Goal: Information Seeking & Learning: Learn about a topic

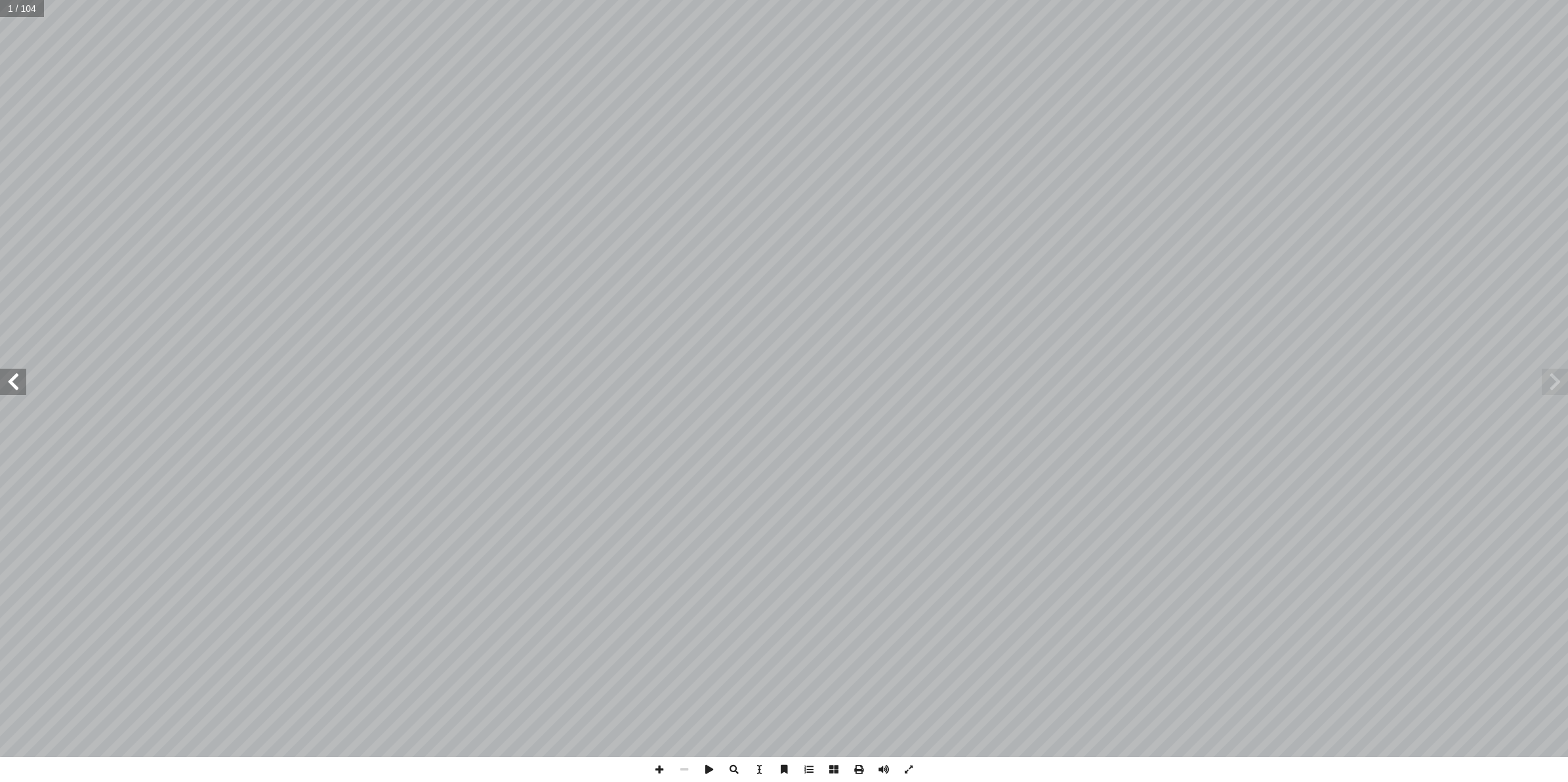
click at [18, 381] on span at bounding box center [13, 381] width 26 height 26
click at [5, 390] on span at bounding box center [13, 381] width 26 height 26
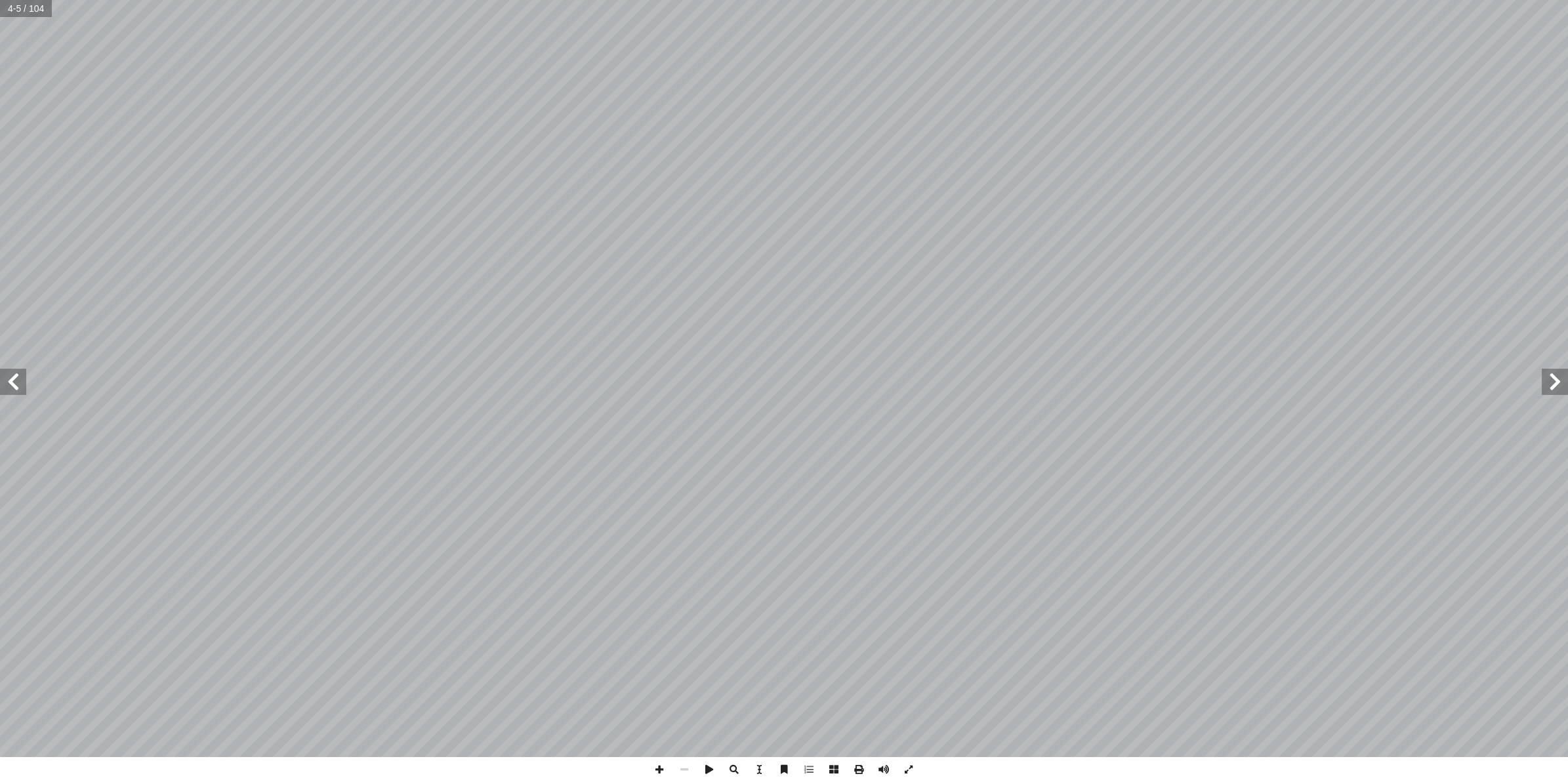
click at [5, 390] on span at bounding box center [13, 381] width 26 height 26
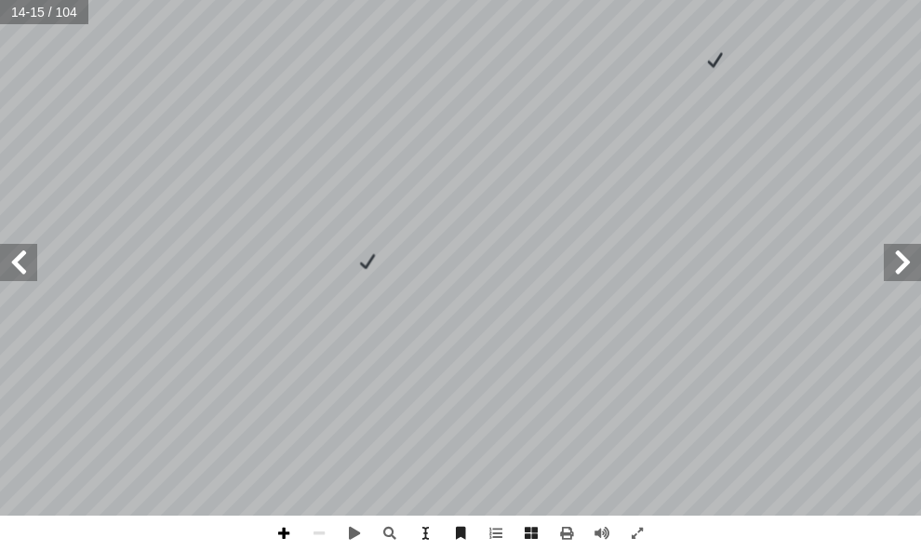
click at [299, 528] on span at bounding box center [283, 532] width 35 height 35
click at [0, 126] on html "الصفحة الرئيسية الصف الأول الصف الثاني الصف الثالث الصف الرابع الصف الخامس الصف…" at bounding box center [460, 63] width 921 height 126
click at [19, 266] on span at bounding box center [18, 262] width 37 height 37
